Goal: Transaction & Acquisition: Purchase product/service

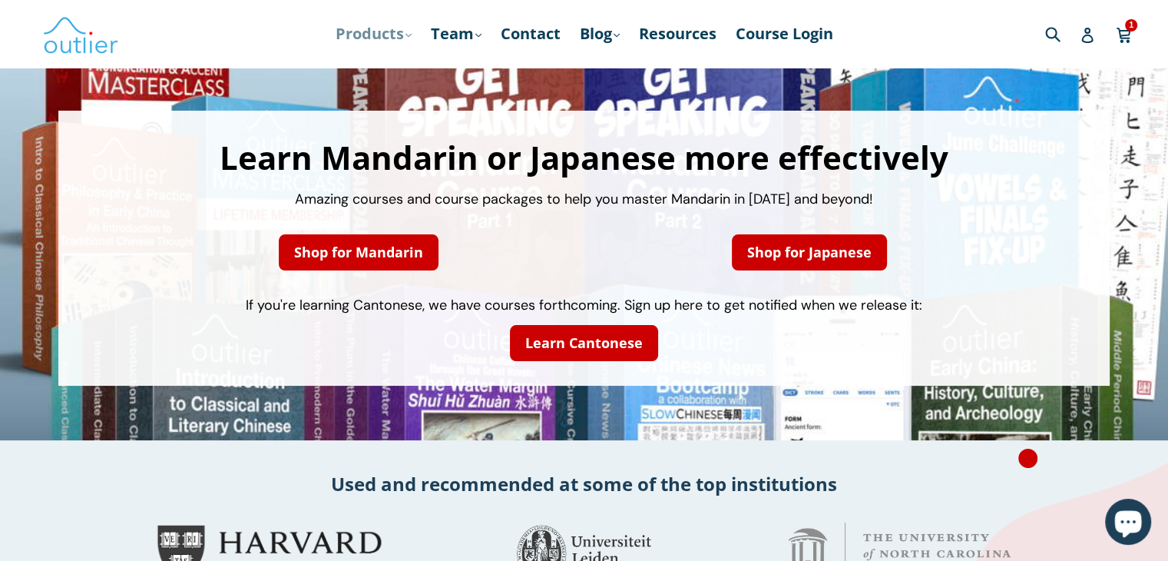
click at [403, 28] on link "Products .cls-1{fill:#231f20} expand" at bounding box center [373, 34] width 91 height 28
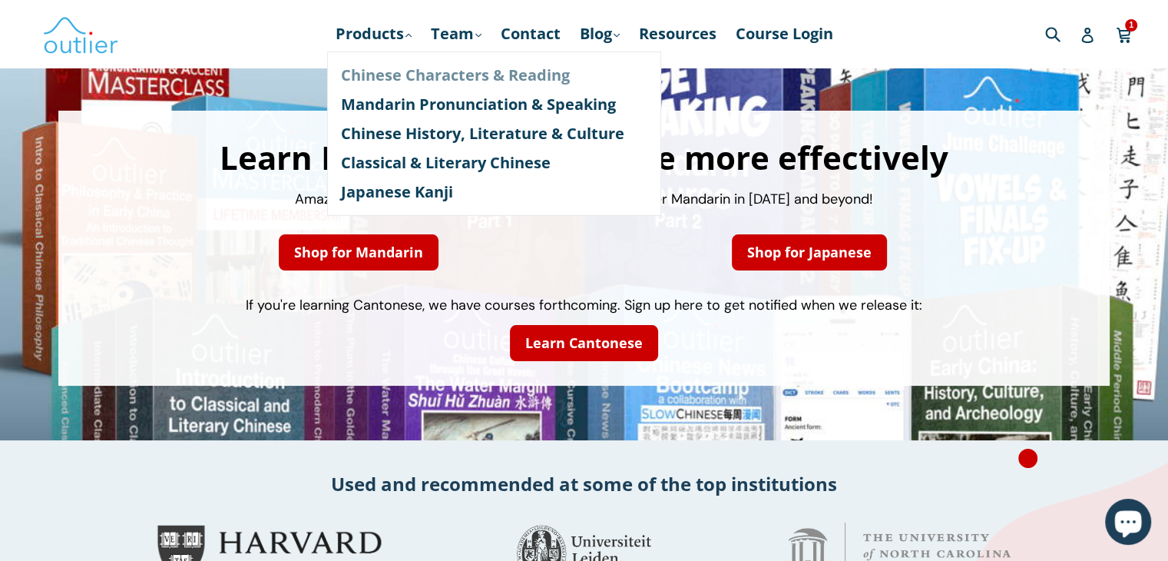
click at [420, 69] on link "Chinese Characters & Reading" at bounding box center [494, 75] width 307 height 29
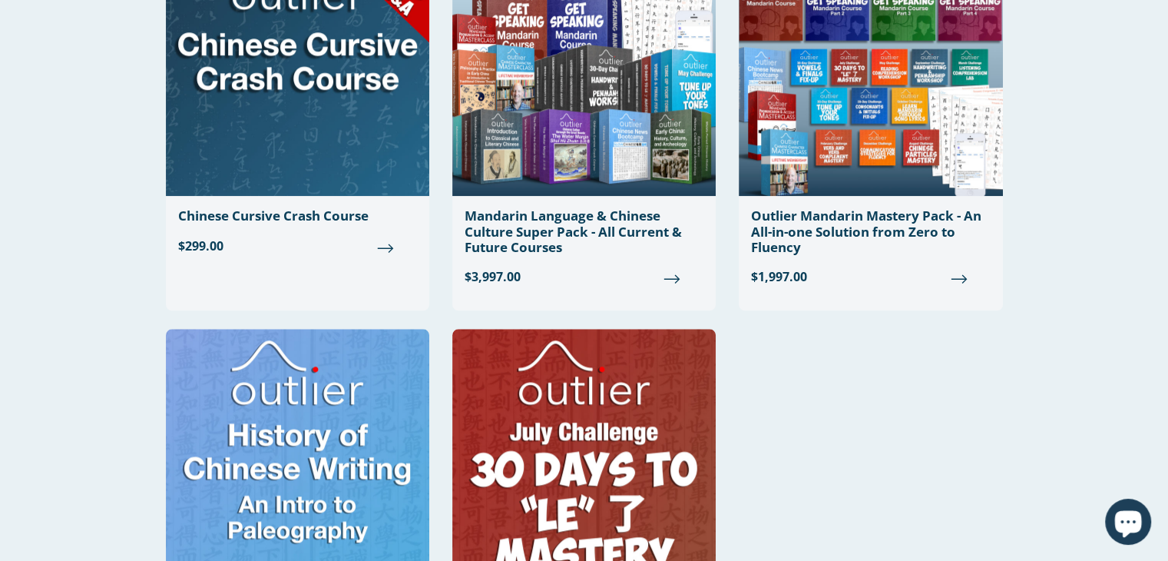
scroll to position [1349, 0]
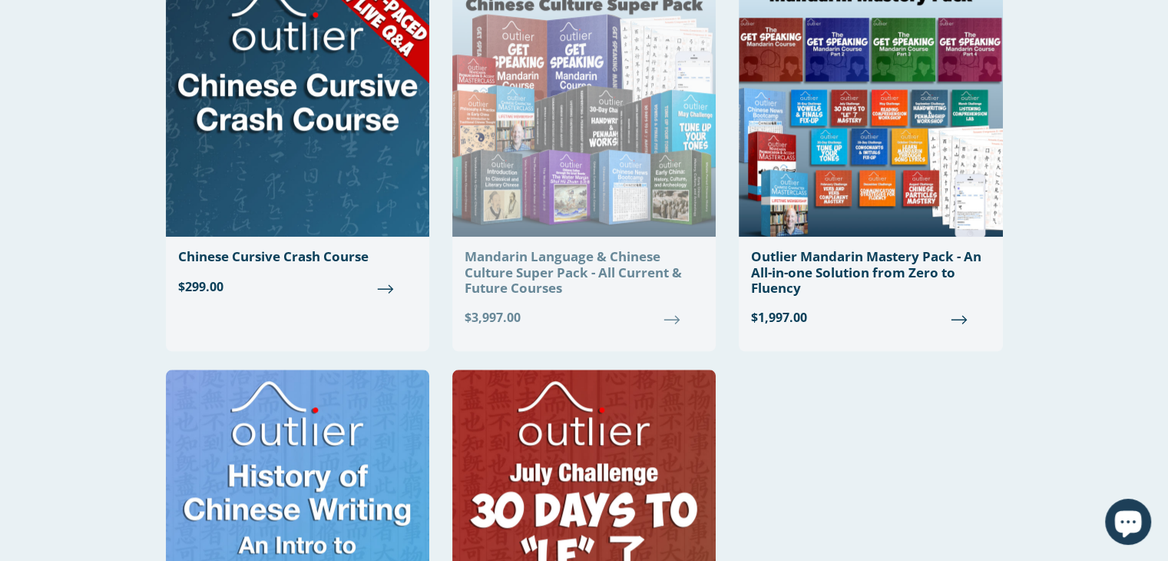
click at [605, 266] on div "Mandarin Language & Chinese Culture Super Pack - All Current & Future Courses" at bounding box center [584, 272] width 239 height 47
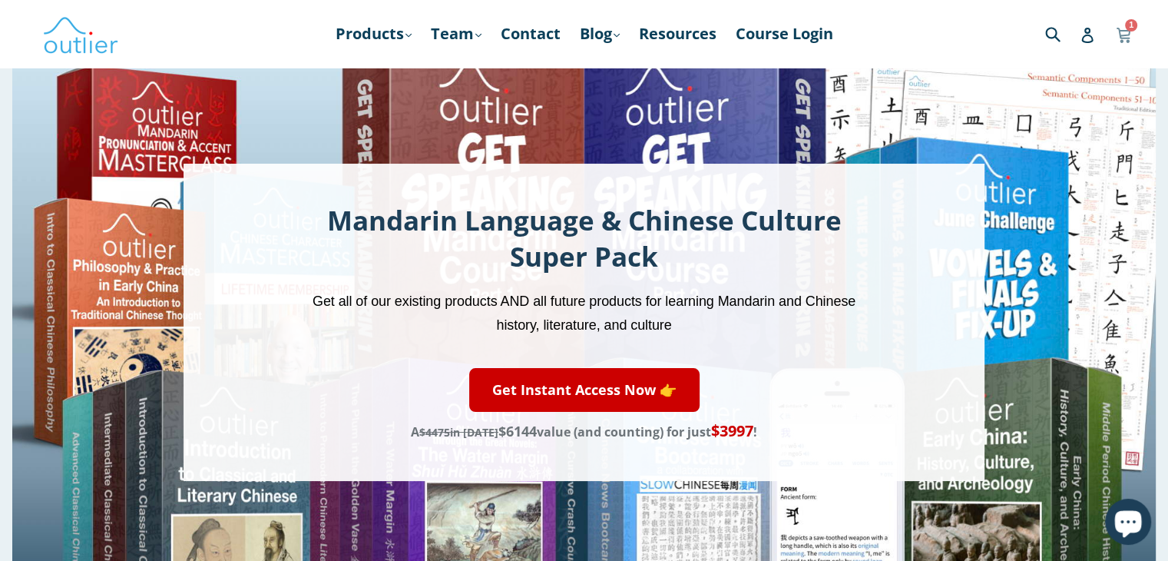
click at [1125, 22] on span "1" at bounding box center [1131, 25] width 12 height 12
